Goal: Information Seeking & Learning: Find contact information

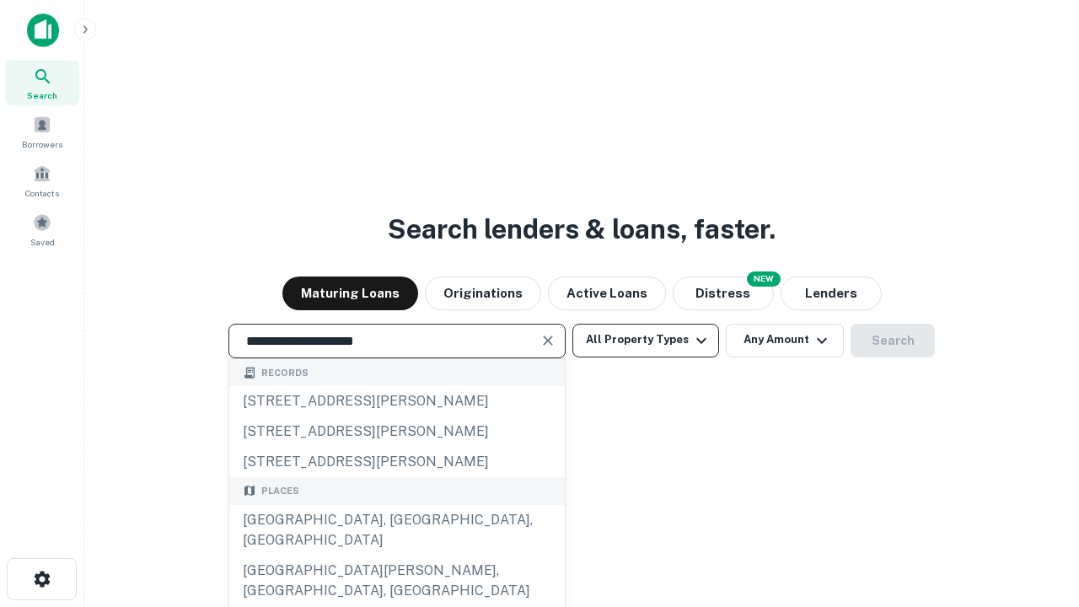
click at [396, 556] on div "Santa Monica, CA, USA" at bounding box center [397, 530] width 336 height 51
click at [646, 340] on button "All Property Types" at bounding box center [646, 341] width 147 height 34
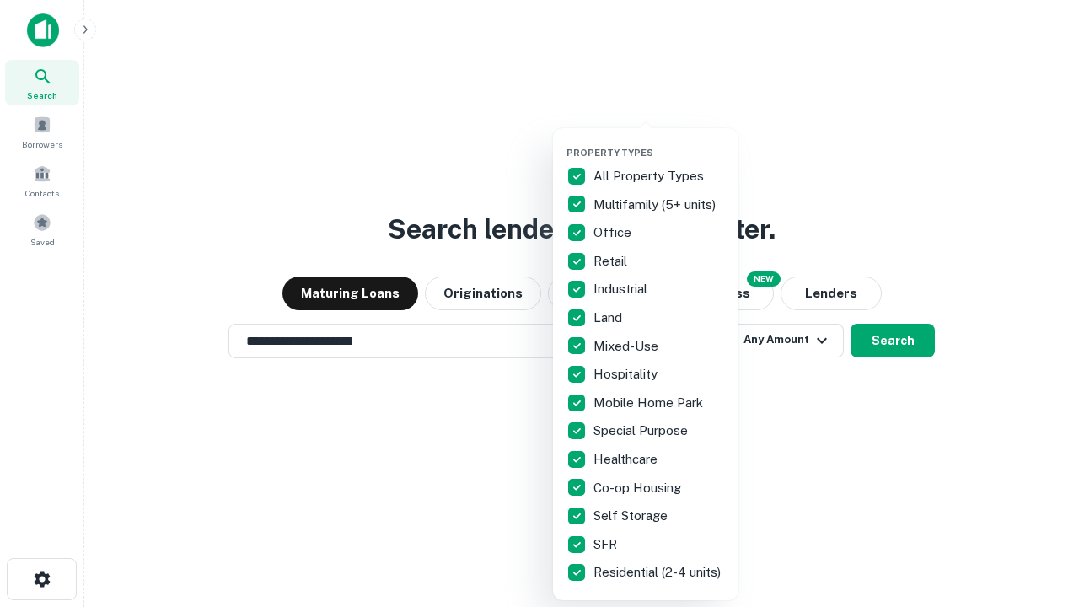
type input "**********"
click at [659, 142] on button "button" at bounding box center [660, 142] width 186 height 1
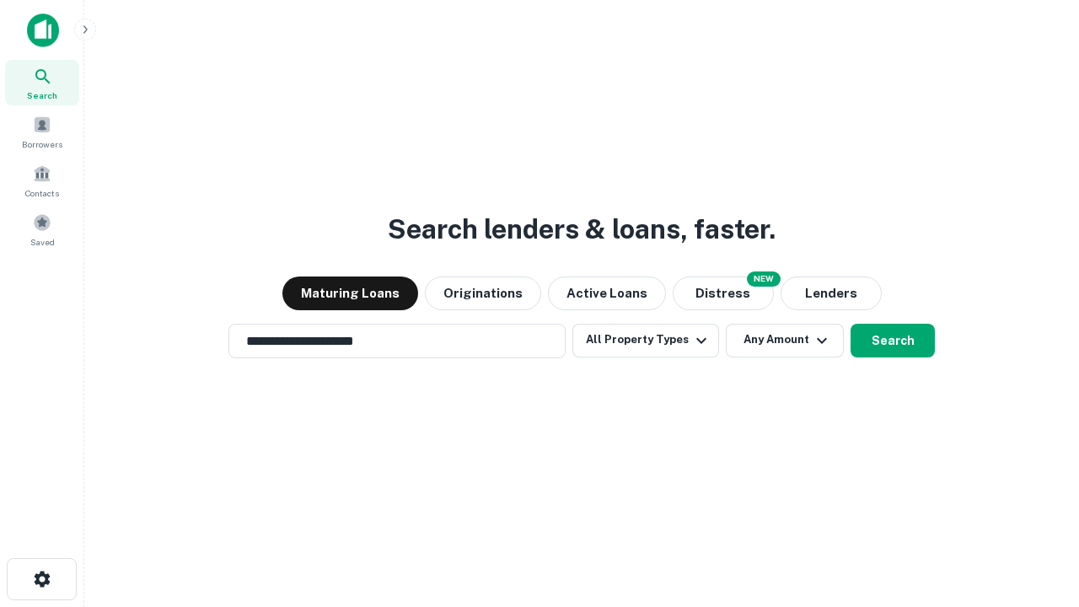
scroll to position [26, 0]
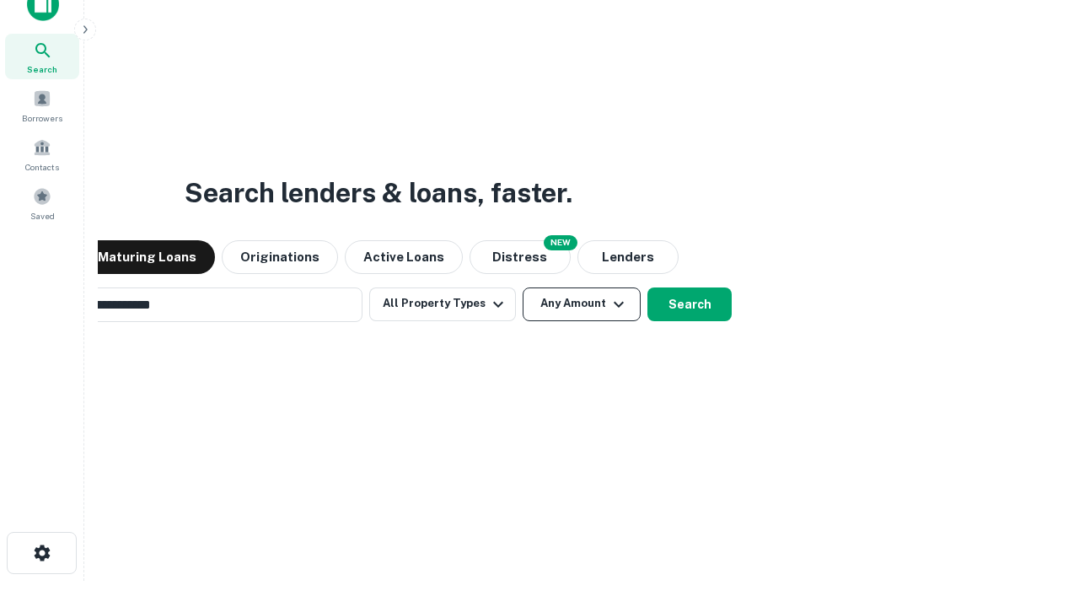
click at [523, 288] on button "Any Amount" at bounding box center [582, 305] width 118 height 34
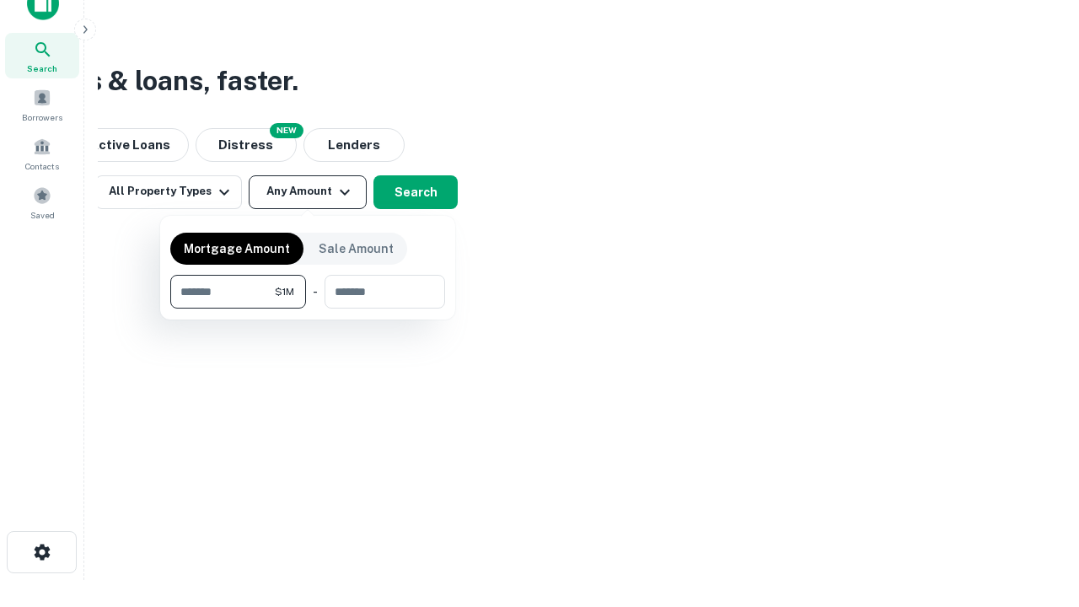
type input "*******"
click at [308, 309] on button "button" at bounding box center [307, 309] width 275 height 1
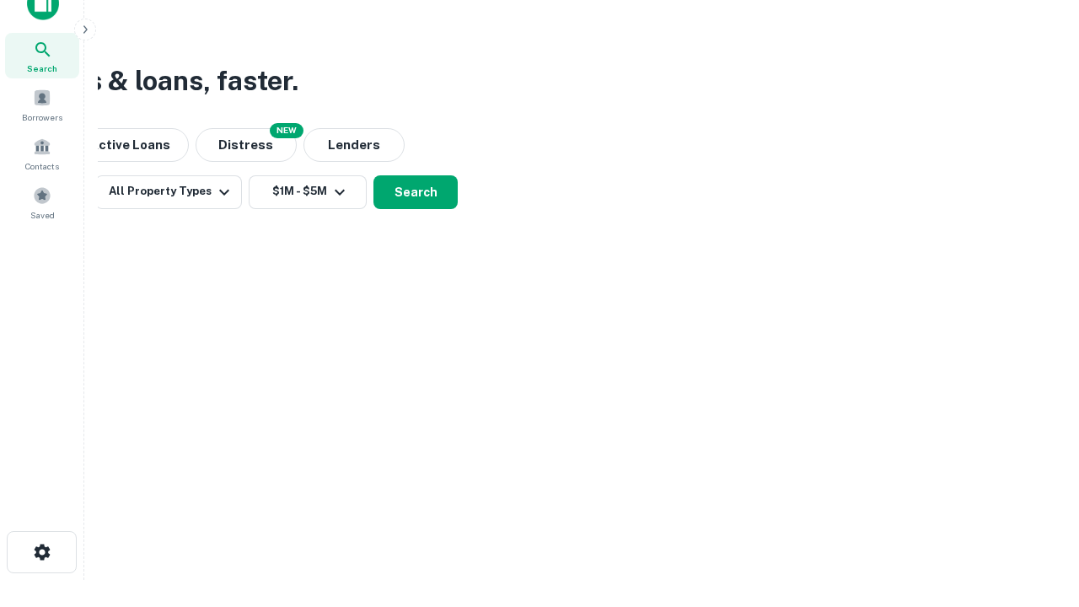
scroll to position [10, 311]
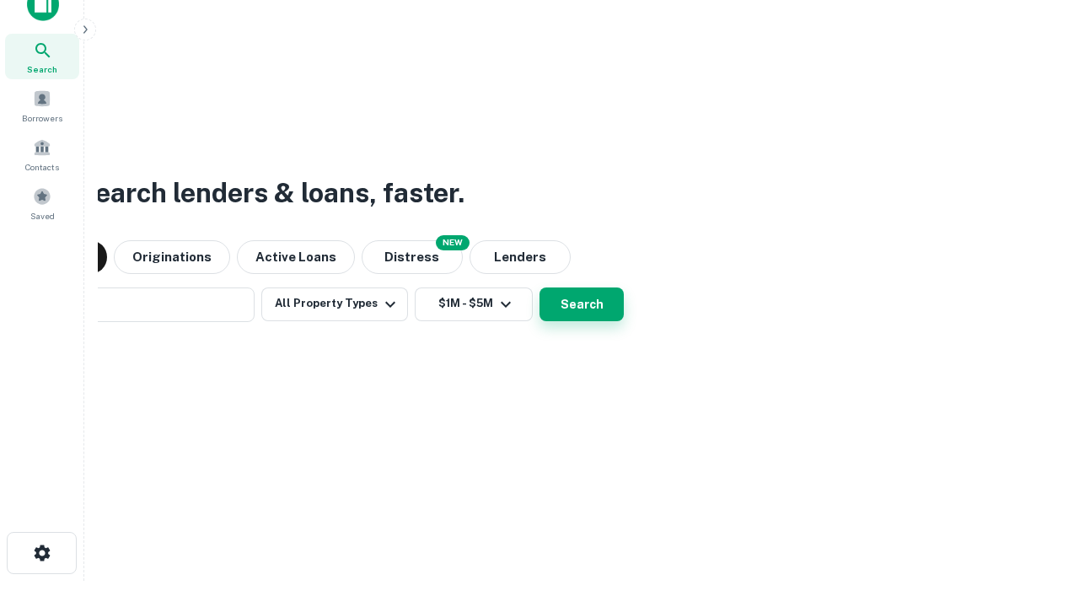
click at [540, 288] on button "Search" at bounding box center [582, 305] width 84 height 34
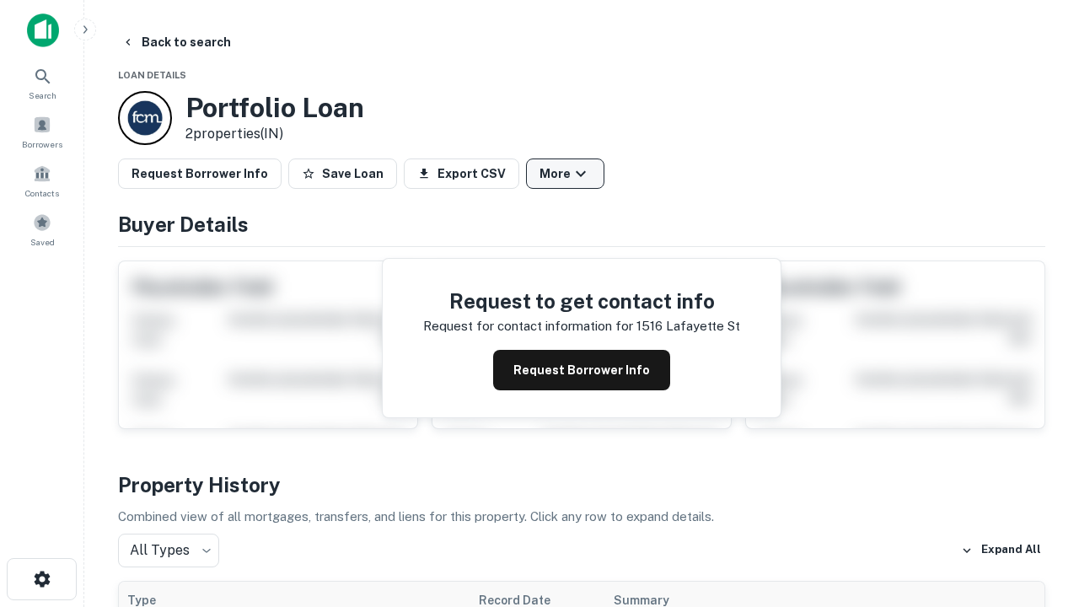
click at [565, 174] on button "More" at bounding box center [565, 174] width 78 height 30
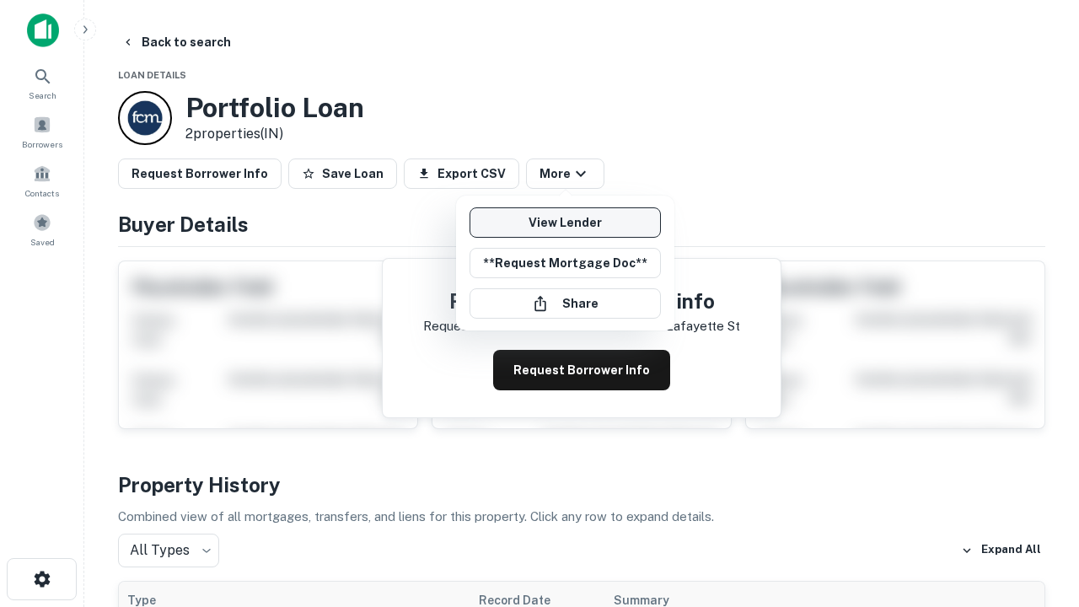
click at [565, 223] on link "View Lender" at bounding box center [565, 222] width 191 height 30
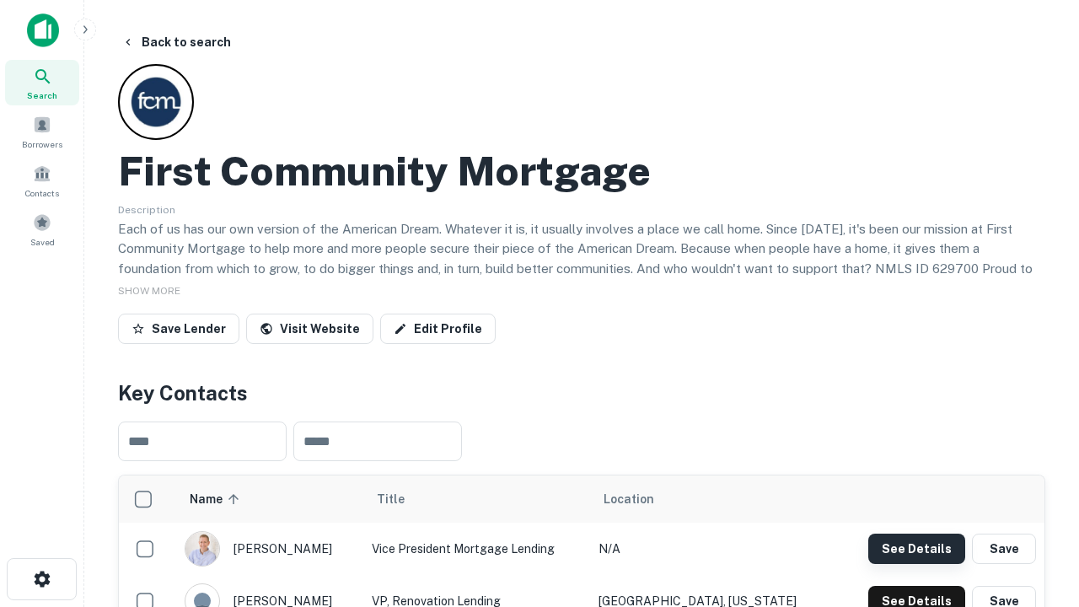
click at [917, 548] on button "See Details" at bounding box center [917, 549] width 97 height 30
click at [41, 579] on icon "button" at bounding box center [42, 579] width 20 height 20
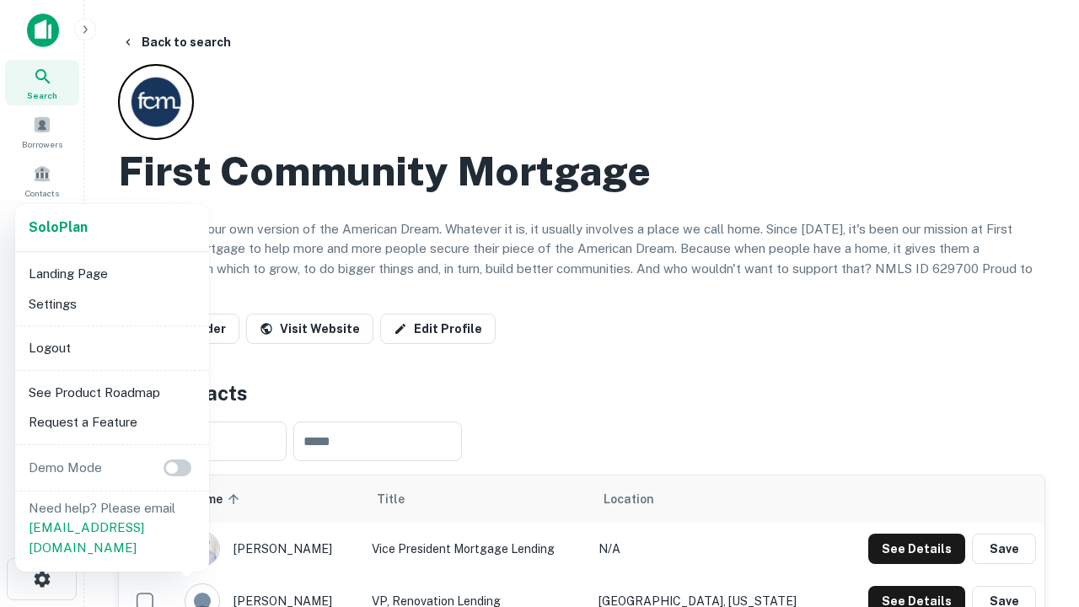
click at [111, 347] on li "Logout" at bounding box center [112, 348] width 180 height 30
